Goal: Task Accomplishment & Management: Complete application form

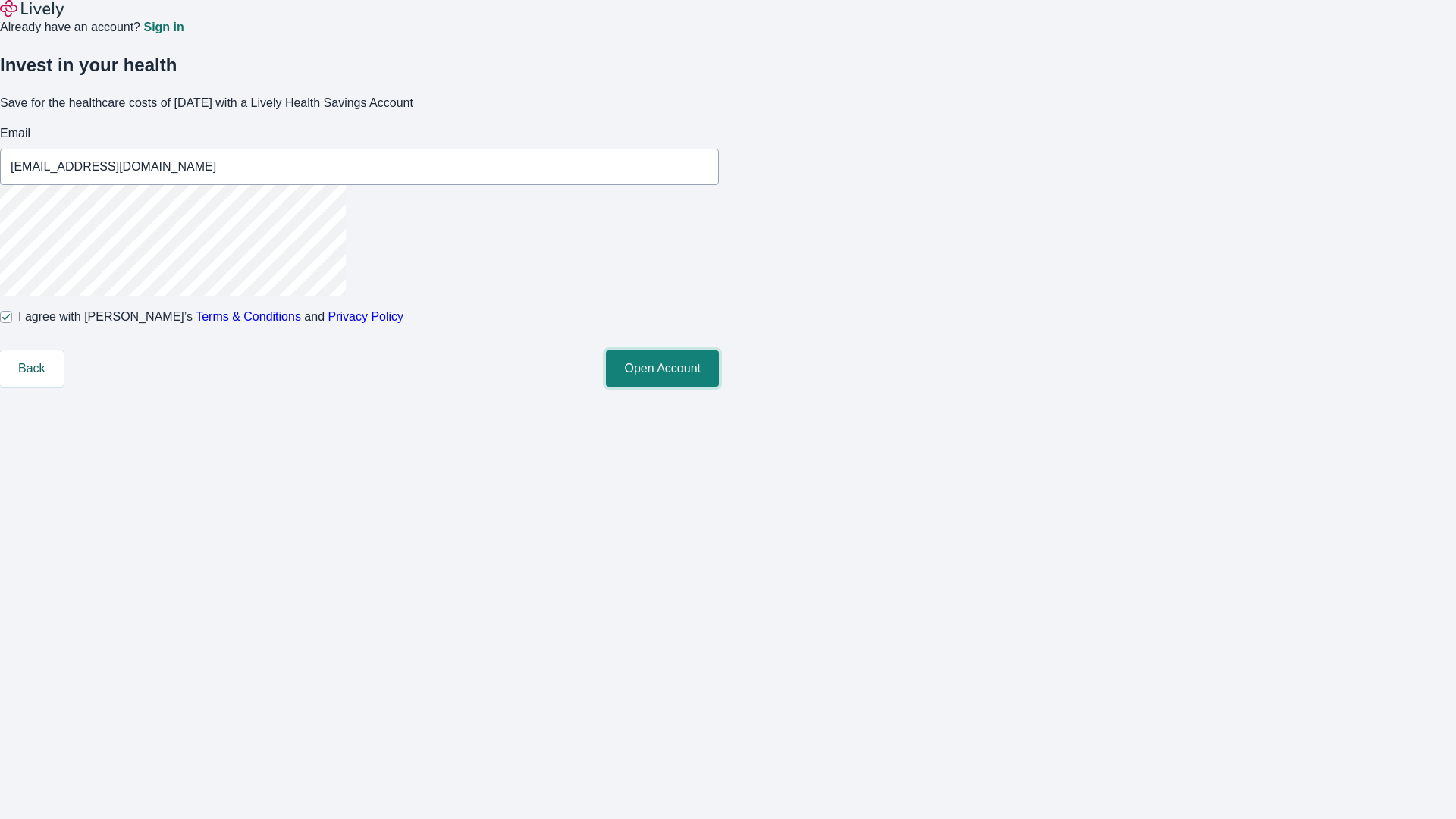
click at [719, 386] on button "Open Account" at bounding box center [662, 368] width 113 height 37
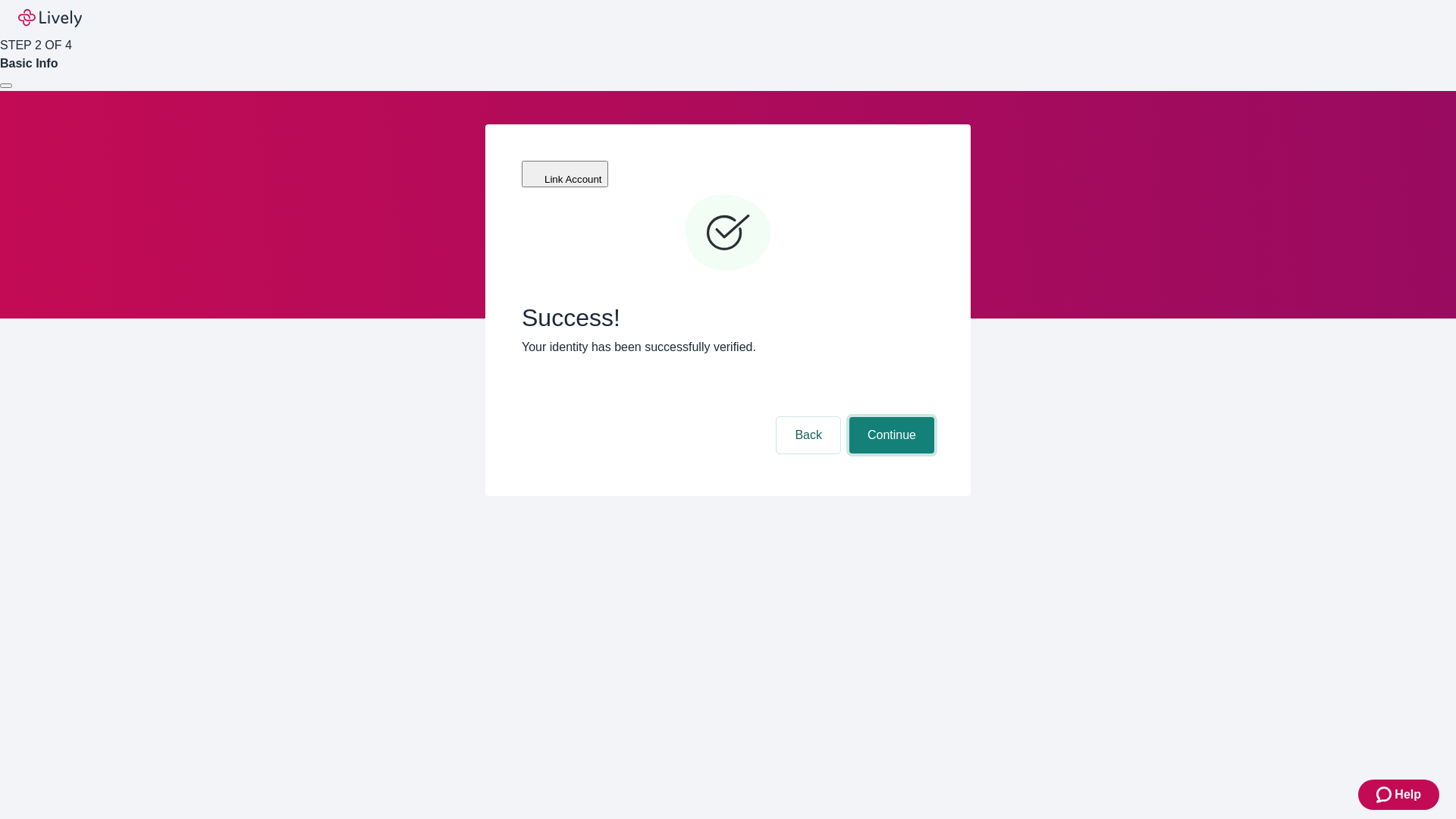
click at [890, 417] on button "Continue" at bounding box center [892, 435] width 85 height 37
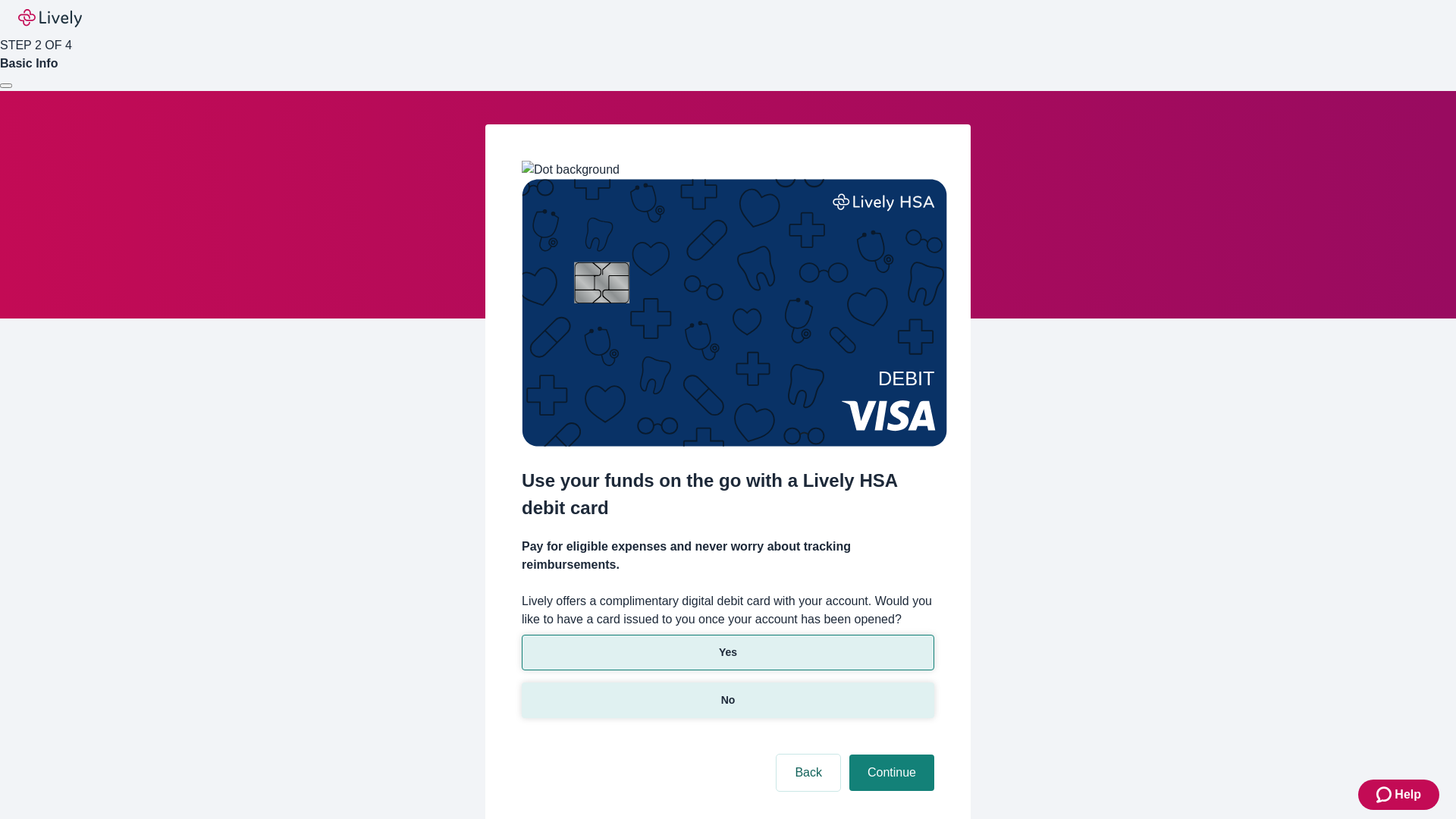
click at [727, 692] on p "No" at bounding box center [728, 700] width 15 height 16
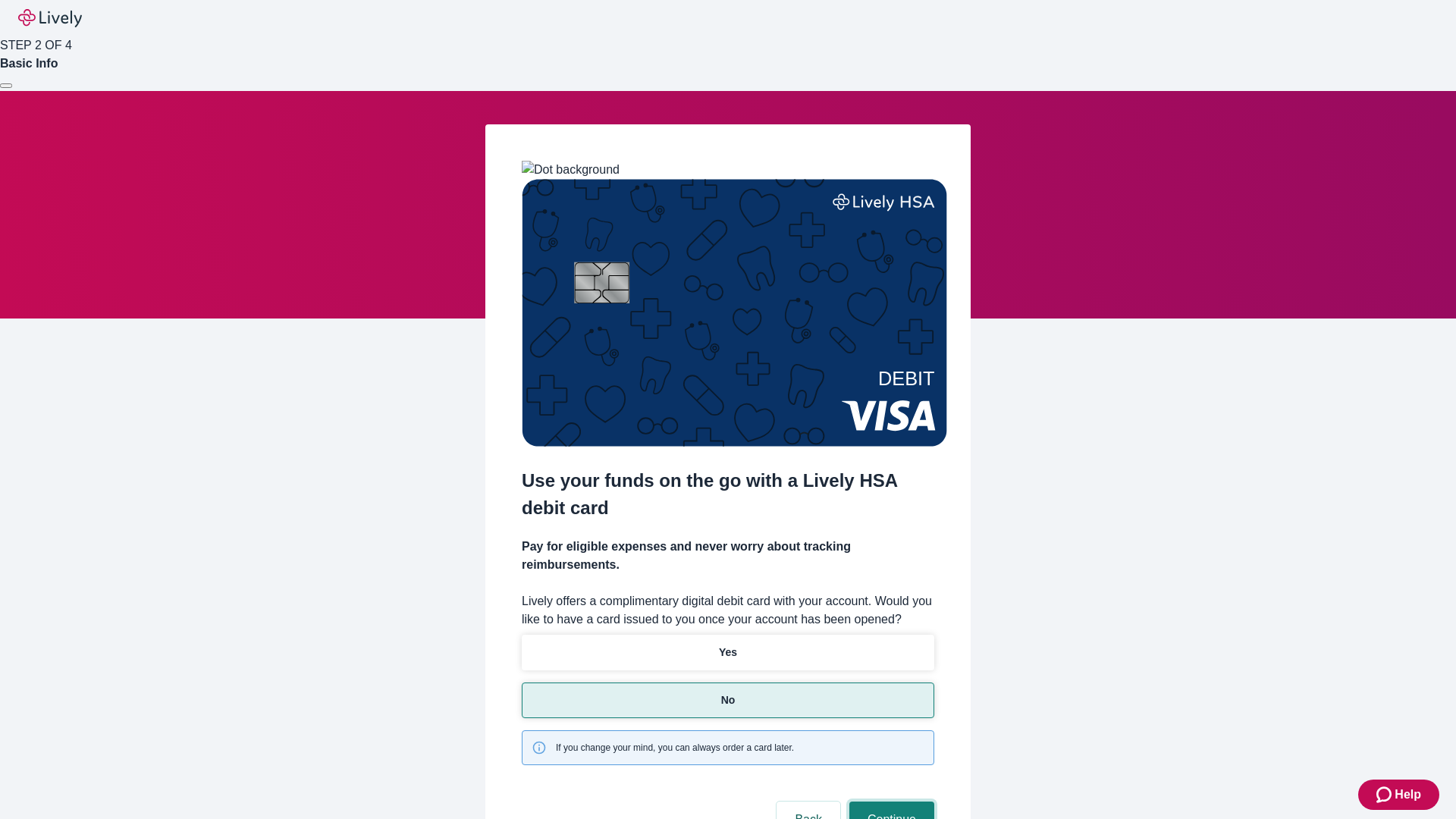
click at [890, 801] on button "Continue" at bounding box center [892, 819] width 85 height 37
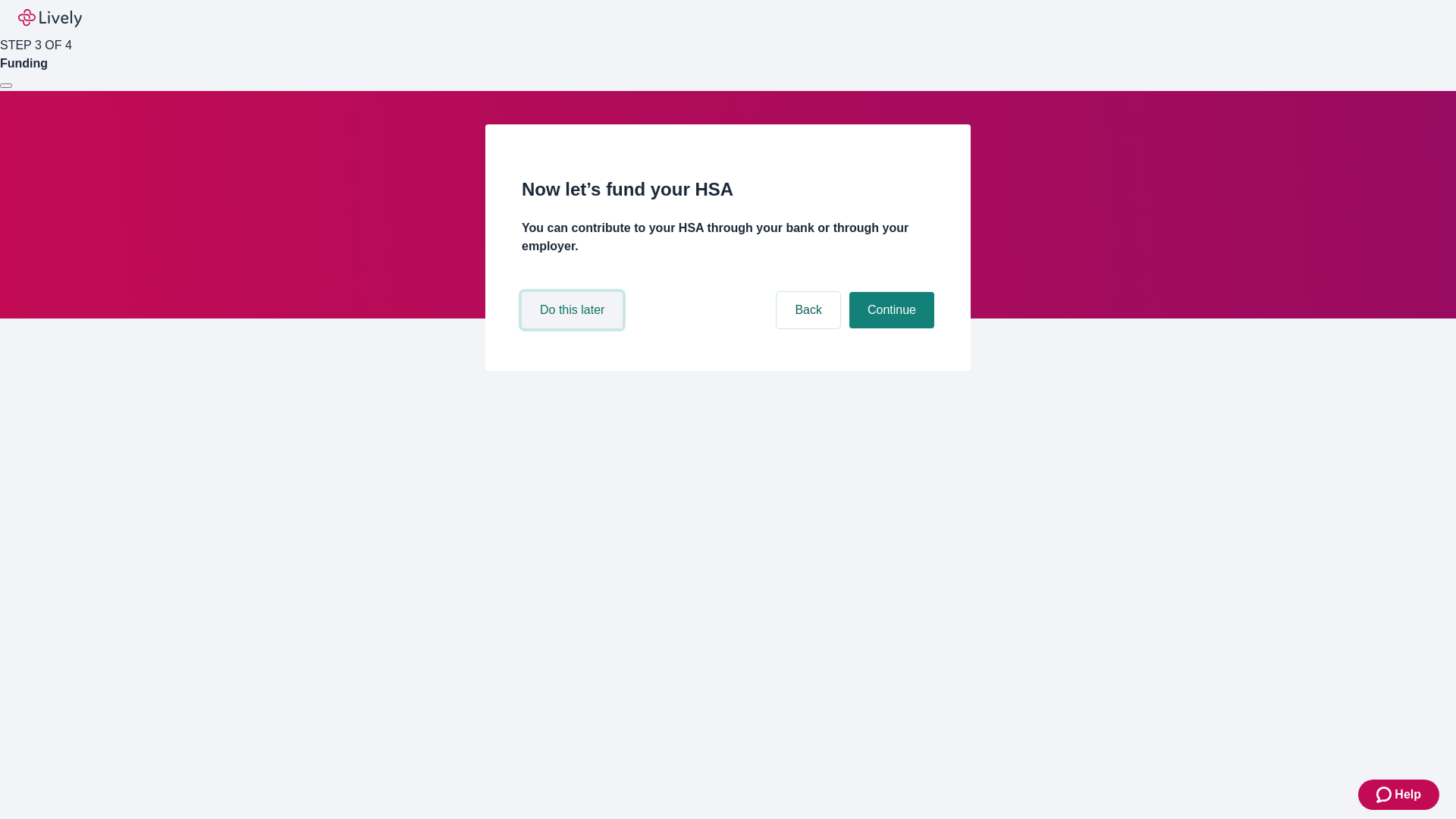
click at [574, 329] on button "Do this later" at bounding box center [572, 310] width 101 height 37
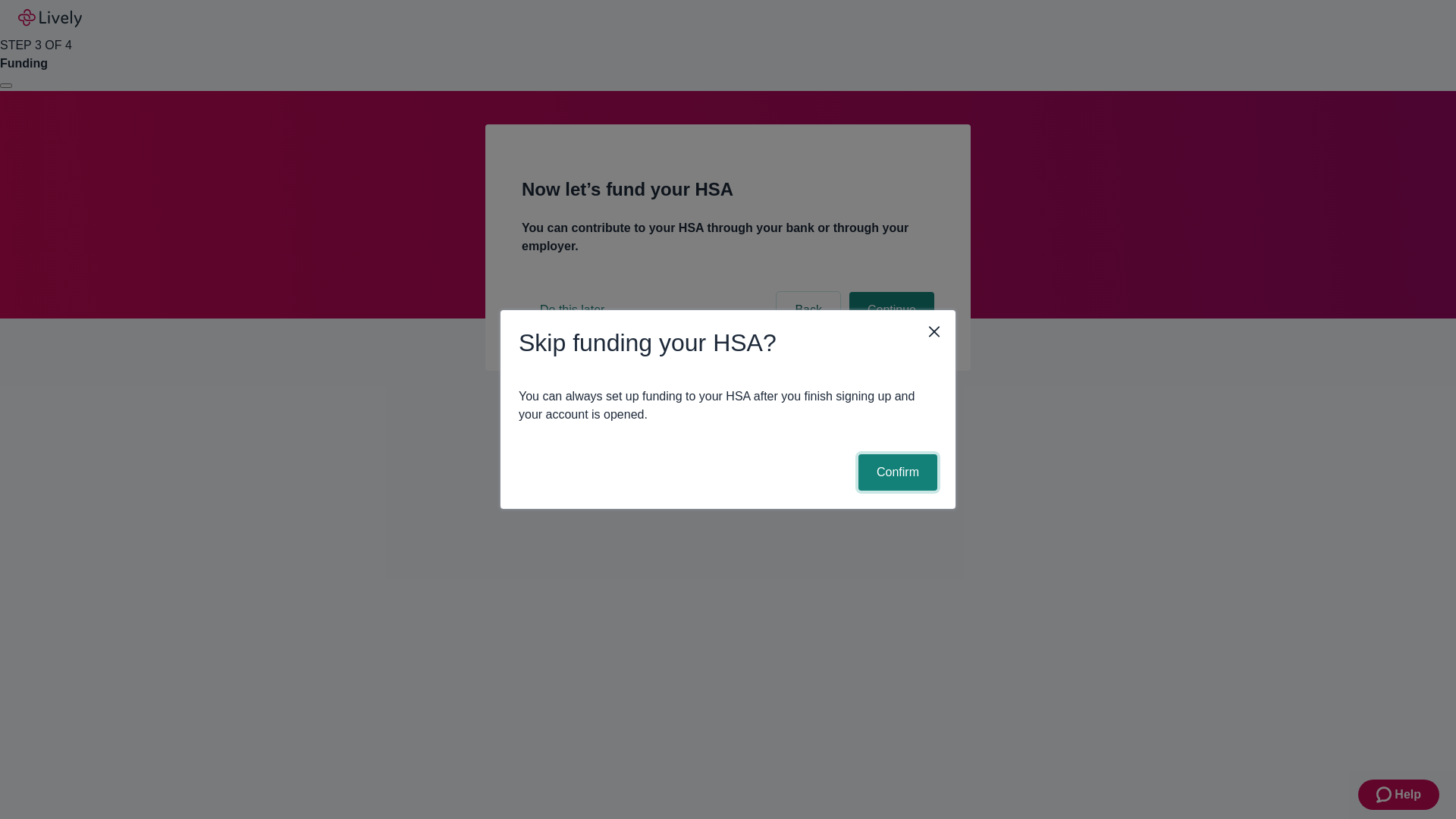
click at [896, 473] on button "Confirm" at bounding box center [897, 472] width 78 height 37
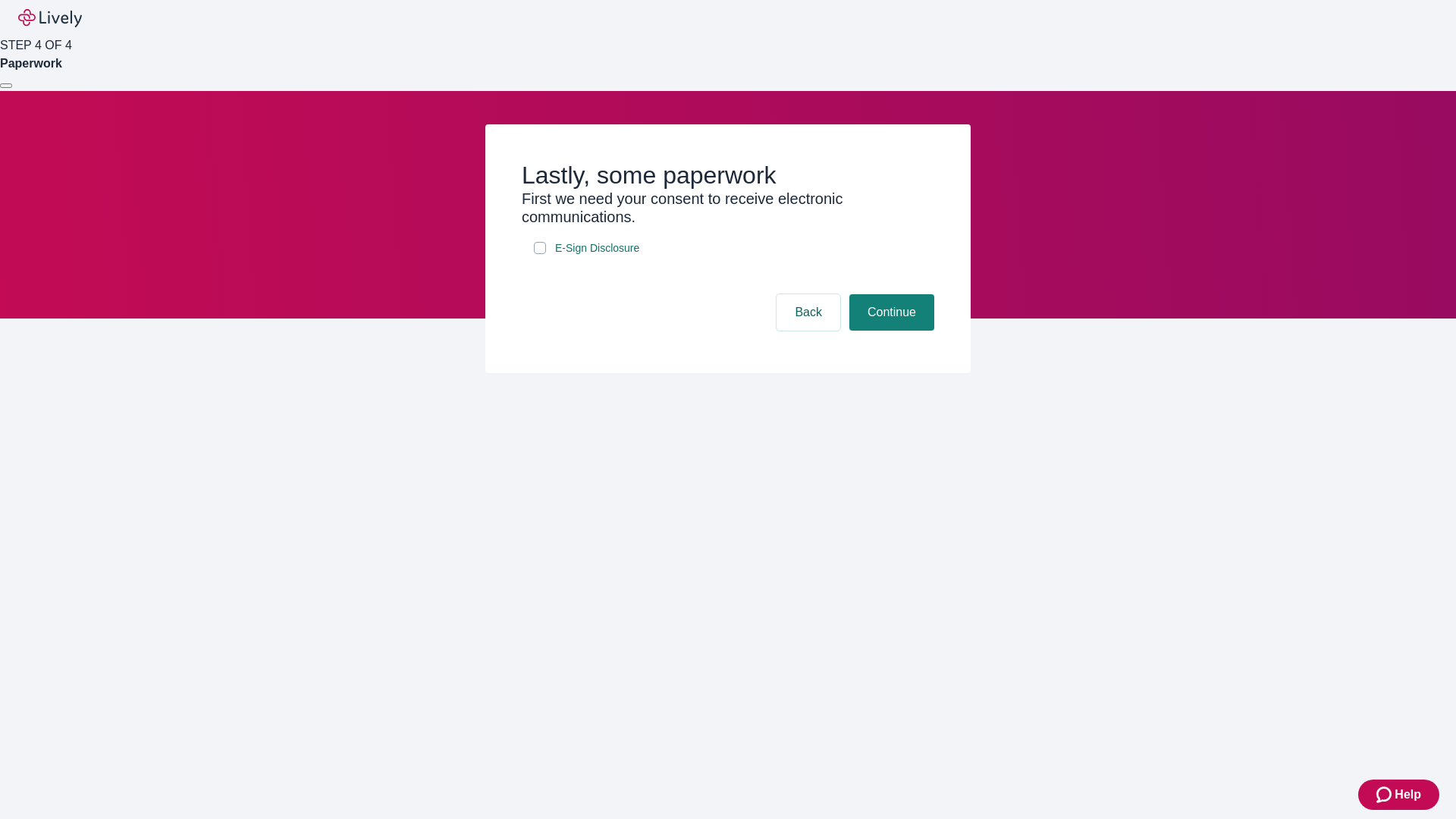
click at [540, 254] on input "E-Sign Disclosure" at bounding box center [540, 248] width 12 height 12
checkbox input "true"
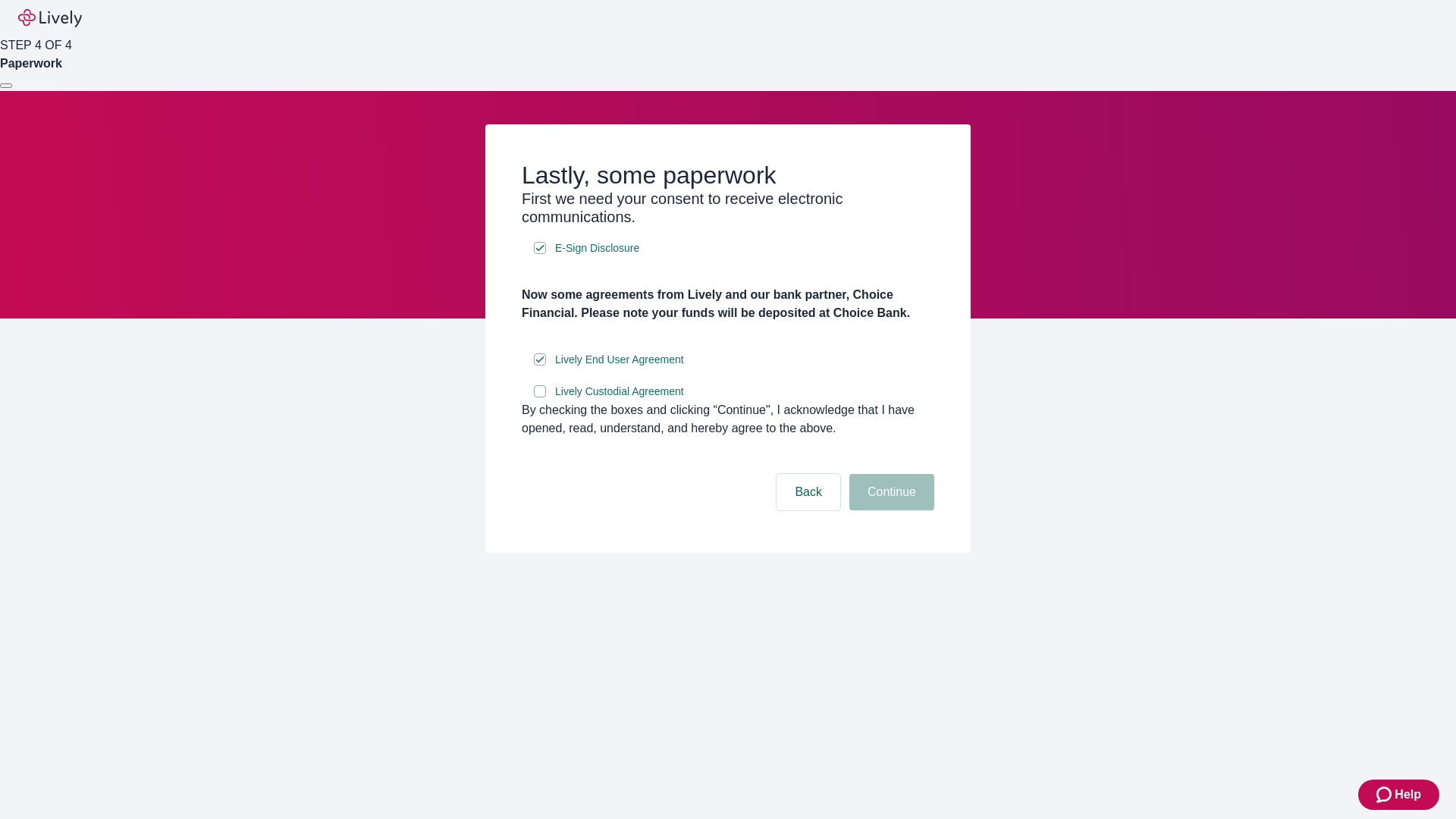
click at [540, 397] on input "Lively Custodial Agreement" at bounding box center [540, 391] width 12 height 12
checkbox input "true"
click at [890, 510] on button "Continue" at bounding box center [892, 491] width 85 height 37
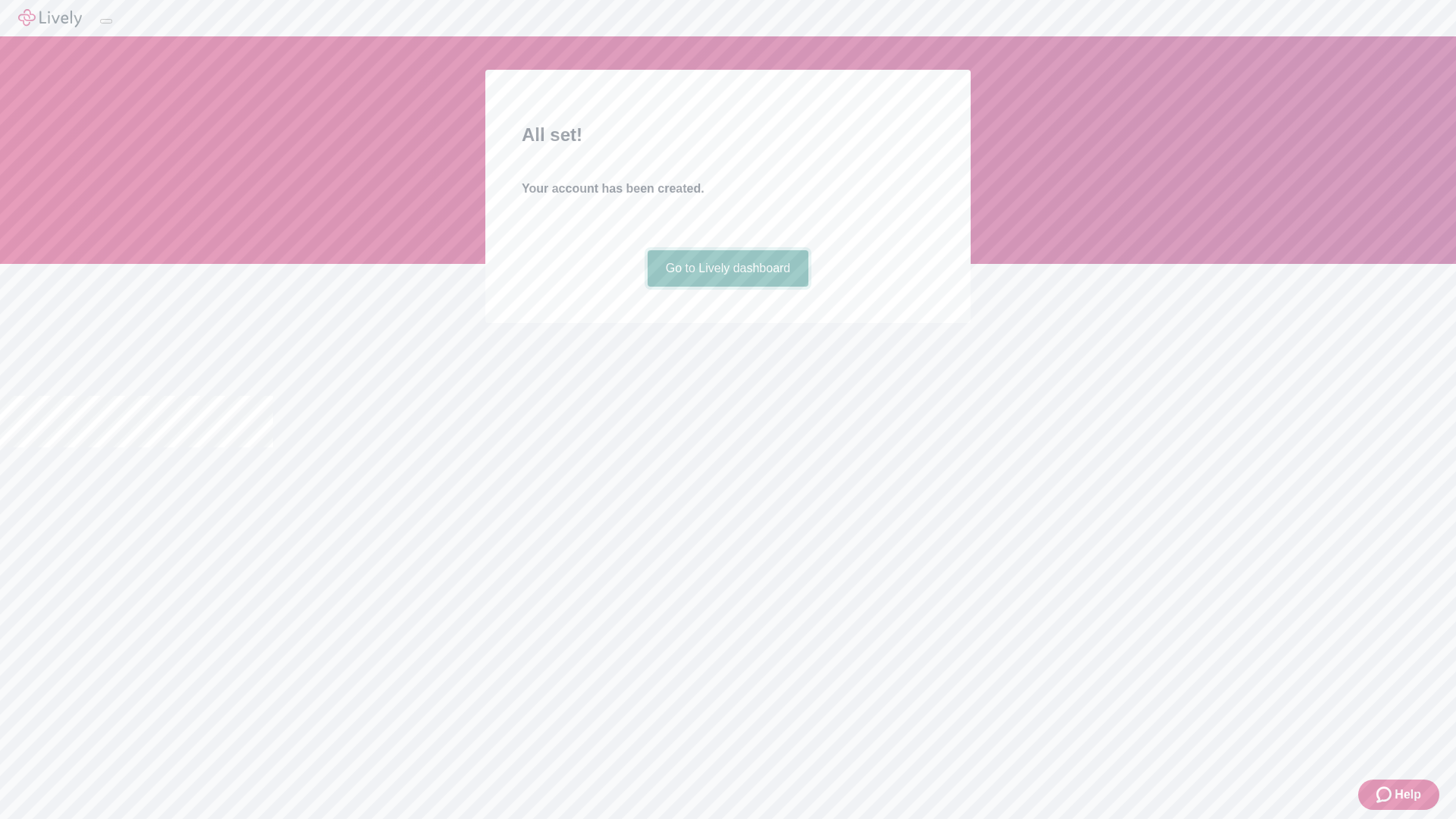
click at [727, 287] on link "Go to Lively dashboard" at bounding box center [728, 268] width 162 height 37
